Goal: Task Accomplishment & Management: Manage account settings

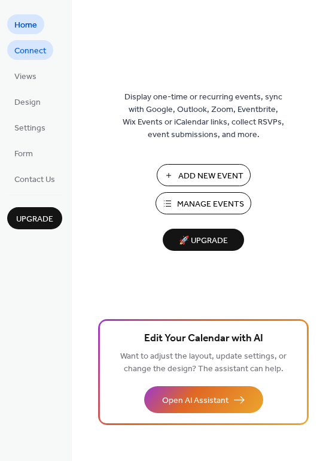
click at [26, 50] on span "Connect" at bounding box center [30, 51] width 32 height 13
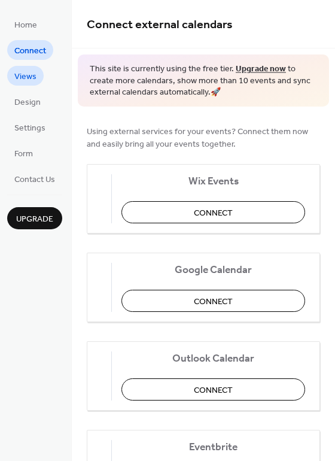
click at [26, 81] on span "Views" at bounding box center [25, 77] width 22 height 13
